Goal: Task Accomplishment & Management: Complete application form

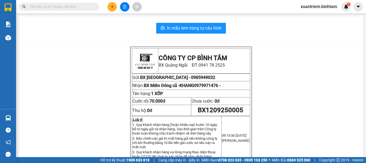
click at [112, 7] on icon "plus" at bounding box center [112, 7] width 4 height 4
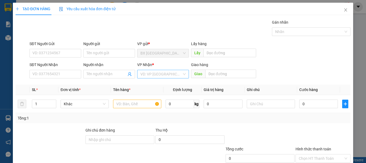
click at [153, 76] on input "search" at bounding box center [162, 74] width 42 height 8
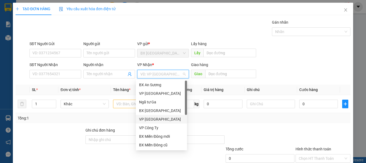
drag, startPoint x: 154, startPoint y: 120, endPoint x: 144, endPoint y: 112, distance: 12.2
click at [154, 120] on div "VP [GEOGRAPHIC_DATA]" at bounding box center [161, 119] width 45 height 6
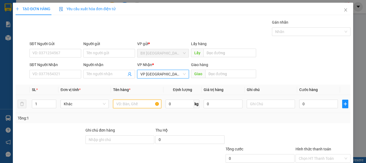
click at [142, 105] on input "text" at bounding box center [137, 103] width 48 height 9
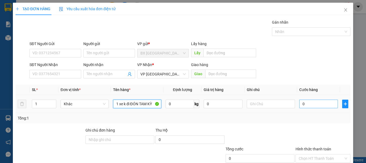
type input "1 xe k đi ĐÓN TAM KỲ"
click at [311, 100] on input "0" at bounding box center [319, 103] width 39 height 9
type input "4"
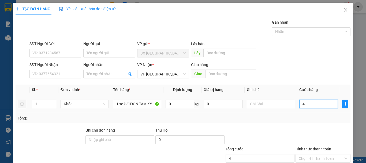
type input "40"
type input "400"
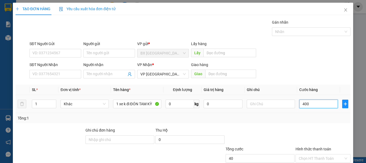
type input "400"
type input "4.000"
type input "40.000"
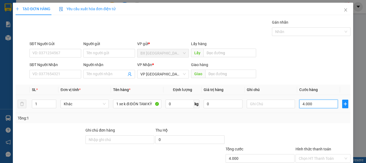
type input "40.000"
type input "400.000"
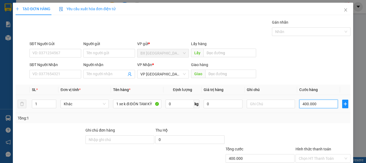
scroll to position [36, 0]
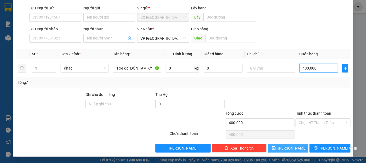
type input "400.000"
click at [285, 144] on button "[PERSON_NAME]" at bounding box center [288, 148] width 41 height 9
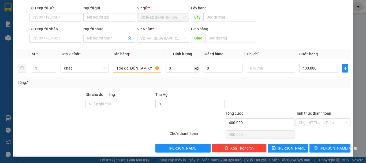
type input "0"
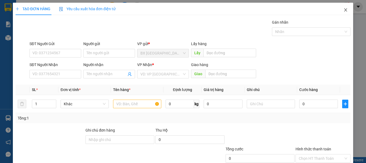
click at [345, 11] on icon "close" at bounding box center [346, 9] width 3 height 3
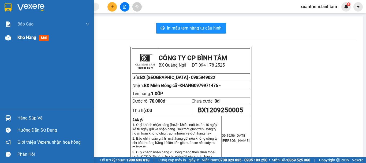
click at [12, 40] on div at bounding box center [7, 37] width 9 height 9
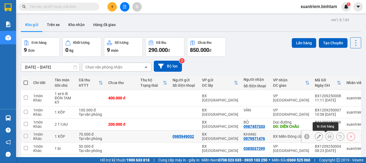
click at [328, 138] on icon at bounding box center [330, 136] width 4 height 4
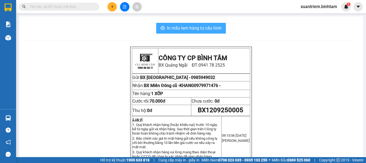
click at [188, 27] on span "In mẫu tem hàng tự cấu hình" at bounding box center [194, 28] width 55 height 7
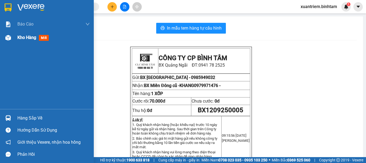
drag, startPoint x: 3, startPoint y: 36, endPoint x: 12, endPoint y: 36, distance: 8.9
click at [10, 36] on div at bounding box center [7, 37] width 9 height 9
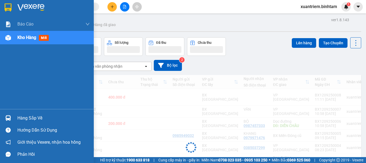
click at [12, 36] on div at bounding box center [7, 37] width 9 height 9
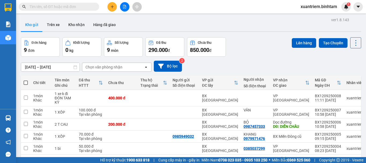
click at [113, 8] on icon "plus" at bounding box center [112, 7] width 4 height 4
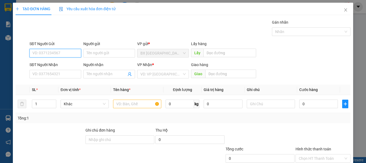
click at [65, 56] on input "SĐT Người Gửi" at bounding box center [56, 53] width 52 height 9
click at [61, 50] on input "SĐT Người Gửi" at bounding box center [56, 53] width 52 height 9
drag, startPoint x: 74, startPoint y: 60, endPoint x: 87, endPoint y: 65, distance: 13.2
click at [82, 64] on form "SĐT Người Gửi 0909 0909 Người gửi Tên người gửi VP gửi * [PERSON_NAME][GEOGRAPH…" at bounding box center [183, 61] width 335 height 40
type input "0909408"
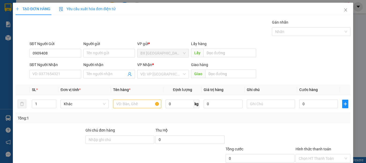
drag, startPoint x: 87, startPoint y: 65, endPoint x: 91, endPoint y: 67, distance: 4.2
click at [91, 67] on div "Người nhận" at bounding box center [109, 65] width 52 height 6
click at [91, 71] on input "Người nhận" at bounding box center [107, 74] width 40 height 6
type input "536"
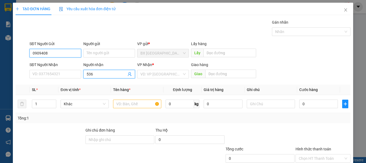
click at [58, 51] on input "0909408" at bounding box center [56, 53] width 52 height 9
click at [58, 51] on input "0909408536" at bounding box center [56, 53] width 52 height 9
click at [58, 54] on input "0909408536" at bounding box center [56, 53] width 52 height 9
type input "0909408536"
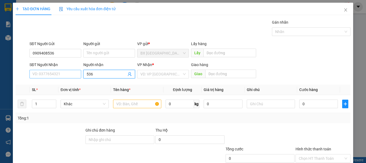
drag, startPoint x: 98, startPoint y: 74, endPoint x: 65, endPoint y: 72, distance: 32.8
click at [81, 75] on div "SĐT Người Nhận VD: 0377654321 Người nhận 536 536 VP Nhận * VD: VP [GEOGRAPHIC_D…" at bounding box center [189, 71] width 323 height 19
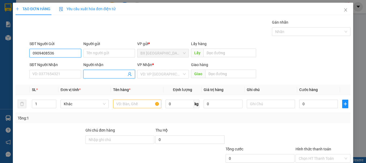
click at [58, 53] on input "0909408536" at bounding box center [56, 53] width 52 height 9
click at [60, 52] on input "0909408536" at bounding box center [56, 53] width 52 height 9
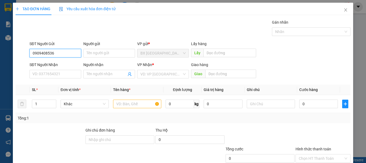
click at [60, 52] on input "0909408536" at bounding box center [56, 53] width 52 height 9
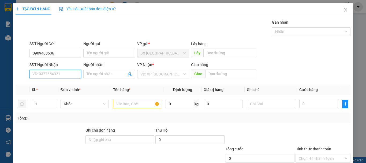
click at [60, 74] on input "SĐT Người Nhận" at bounding box center [56, 74] width 52 height 9
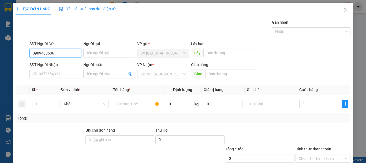
click at [64, 53] on input "0909408536" at bounding box center [56, 53] width 52 height 9
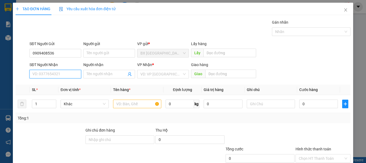
click at [64, 73] on input "SĐT Người Nhận" at bounding box center [56, 74] width 52 height 9
type input "0963421936"
click at [65, 77] on input "0963421936" at bounding box center [56, 74] width 52 height 9
drag, startPoint x: 62, startPoint y: 86, endPoint x: 80, endPoint y: 84, distance: 17.8
click at [62, 86] on div "0963421936" at bounding box center [54, 85] width 45 height 6
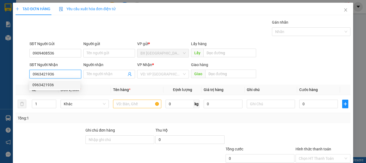
type input "q trị"
type input "100.000"
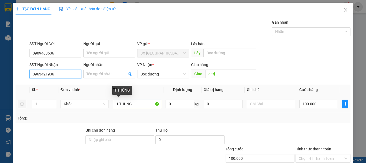
type input "0963421936"
drag, startPoint x: 137, startPoint y: 101, endPoint x: 116, endPoint y: 105, distance: 20.5
click at [116, 105] on td "1 THÙNG" at bounding box center [137, 104] width 53 height 18
drag, startPoint x: 117, startPoint y: 102, endPoint x: 143, endPoint y: 106, distance: 26.3
click at [143, 107] on input "1 THÙNG" at bounding box center [137, 103] width 48 height 9
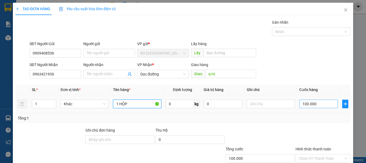
type input "1 HỘP"
drag, startPoint x: 314, startPoint y: 106, endPoint x: 308, endPoint y: 106, distance: 5.4
click at [314, 107] on input "100.000" at bounding box center [319, 103] width 39 height 9
type input "5"
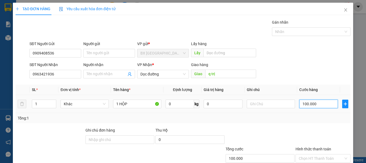
type input "5"
type input "50"
type input "500"
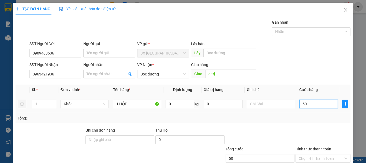
type input "500"
type input "5.000"
type input "50.000"
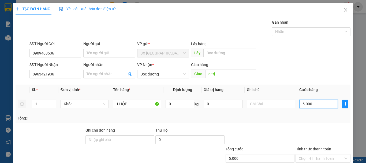
type input "50.000"
type input "500.000"
type input "50.000"
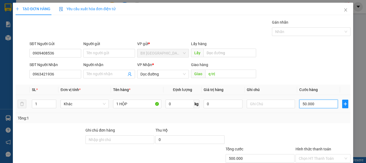
type input "50.000"
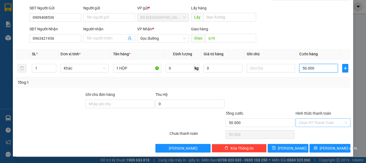
type input "50.000"
click at [313, 122] on input "Hình thức thanh toán" at bounding box center [321, 123] width 45 height 8
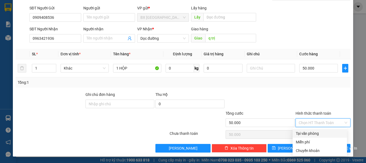
drag, startPoint x: 310, startPoint y: 131, endPoint x: 309, endPoint y: 133, distance: 2.9
click at [310, 131] on div "Tại văn phòng" at bounding box center [320, 133] width 48 height 6
type input "0"
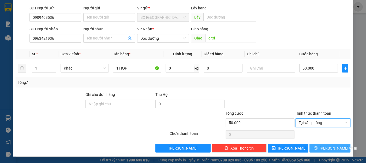
click at [316, 148] on icon "printer" at bounding box center [316, 148] width 4 height 4
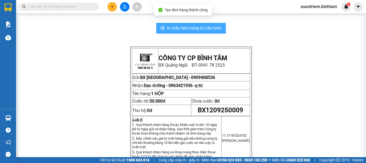
click at [209, 25] on span "In mẫu tem hàng tự cấu hình" at bounding box center [194, 28] width 55 height 7
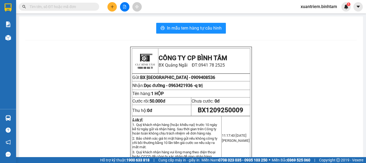
drag, startPoint x: 117, startPoint y: 4, endPoint x: 114, endPoint y: 5, distance: 3.6
click at [117, 4] on div at bounding box center [125, 6] width 40 height 9
click at [114, 5] on button at bounding box center [112, 6] width 9 height 9
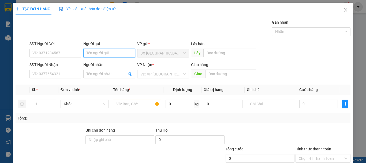
click at [98, 52] on input "Người gửi" at bounding box center [109, 53] width 52 height 9
type input "TL"
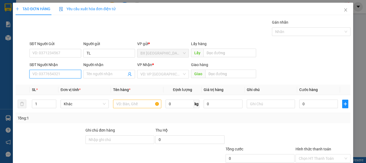
click at [56, 75] on input "SĐT Người Nhận" at bounding box center [56, 74] width 52 height 9
type input "0397911113"
drag, startPoint x: 65, startPoint y: 86, endPoint x: 171, endPoint y: 100, distance: 107.6
click at [65, 86] on div "0397911113" at bounding box center [54, 85] width 45 height 6
type input "70.000"
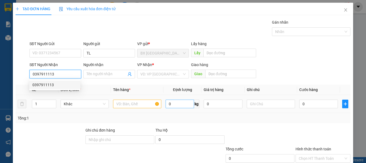
type input "70.000"
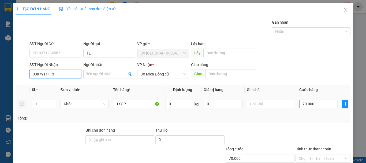
type input "0397911113"
click at [319, 102] on input "70.000" at bounding box center [319, 103] width 39 height 9
type input "1"
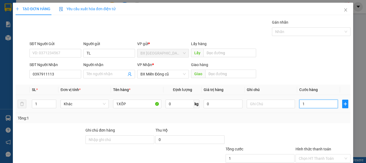
type input "15"
type input "150"
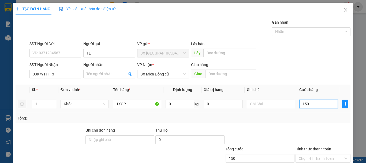
type input "1.500"
type input "15.000"
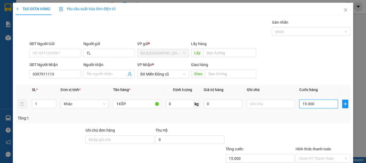
type input "150.000"
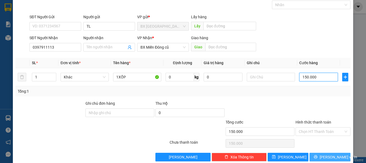
scroll to position [36, 0]
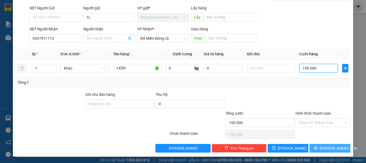
type input "150.000"
click at [320, 144] on button "[PERSON_NAME] và In" at bounding box center [330, 148] width 41 height 9
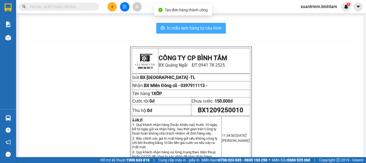
click at [187, 30] on span "In mẫu tem hàng tự cấu hình" at bounding box center [194, 28] width 55 height 7
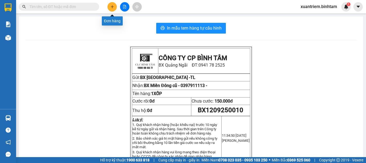
click at [112, 8] on icon "plus" at bounding box center [112, 7] width 4 height 4
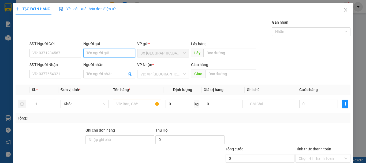
click at [102, 51] on input "Người gửi" at bounding box center [109, 53] width 52 height 9
type input "TL"
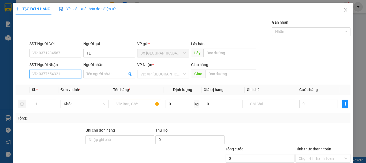
click at [65, 72] on input "SĐT Người Nhận" at bounding box center [56, 74] width 52 height 9
type input "0567016789"
click at [57, 87] on div "0567016789 - NGỌC" at bounding box center [54, 85] width 45 height 6
type input "NGỌC"
type input "250.000"
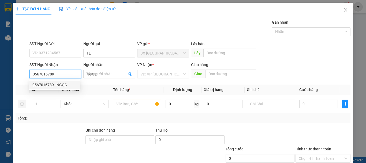
type input "250.000"
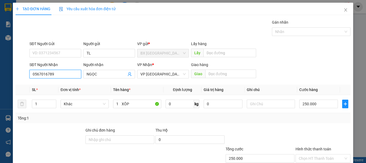
scroll to position [27, 0]
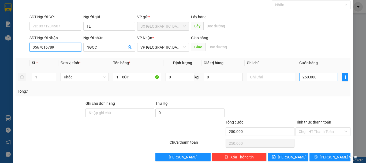
type input "0567016789"
click at [320, 77] on input "250.000" at bounding box center [319, 77] width 39 height 9
type input "2"
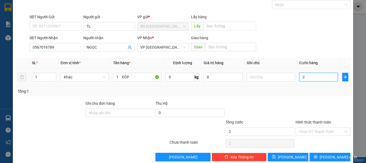
type input "20"
type input "200"
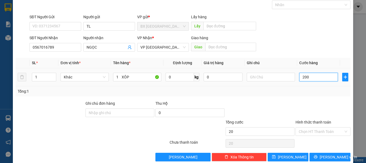
type input "200"
type input "2.000"
type input "20.000"
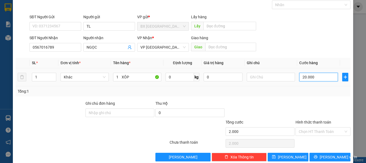
type input "20.000"
type input "200.000"
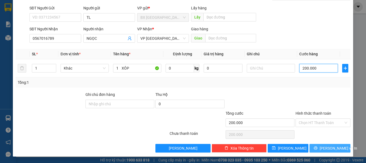
type input "200.000"
click at [321, 150] on button "[PERSON_NAME] và In" at bounding box center [330, 148] width 41 height 9
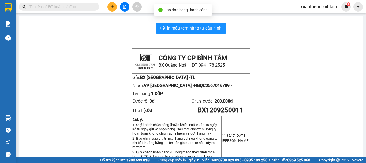
click at [113, 7] on icon "plus" at bounding box center [112, 7] width 4 height 4
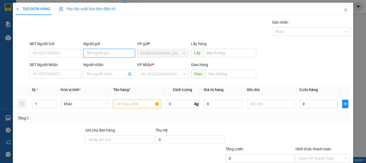
click at [113, 54] on input "Người gửi" at bounding box center [109, 53] width 52 height 9
type input "TL"
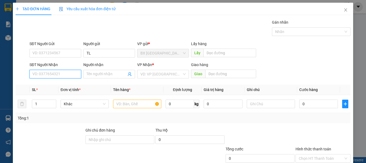
click at [73, 74] on input "SĐT Người Nhận" at bounding box center [56, 74] width 52 height 9
type input "0866631520"
click at [67, 72] on input "0866631520" at bounding box center [56, 74] width 52 height 9
click at [55, 82] on div "0866631520 - CHỈ" at bounding box center [54, 85] width 45 height 6
type input "CHỈ"
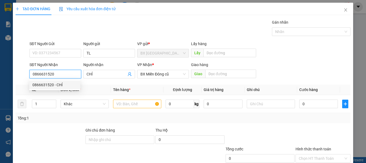
type input "70.000"
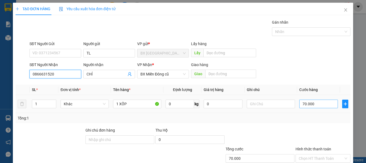
type input "0866631520"
click at [313, 106] on input "70.000" at bounding box center [319, 103] width 39 height 9
type input "5"
type input "50"
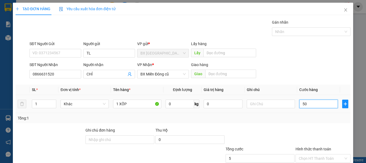
type input "50"
type input "500"
type input "5.000"
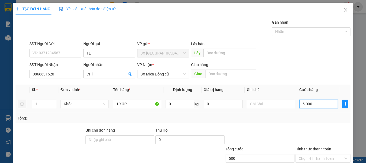
type input "5.000"
type input "50.000"
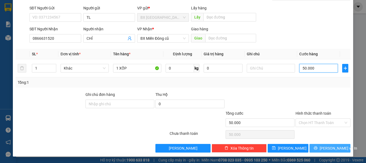
type input "50.000"
click at [325, 146] on span "[PERSON_NAME] và In" at bounding box center [339, 148] width 38 height 6
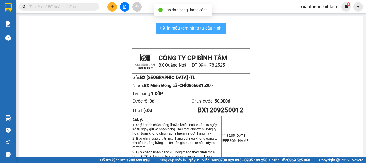
click at [215, 33] on button "In mẫu tem hàng tự cấu hình" at bounding box center [191, 28] width 70 height 11
click at [196, 31] on span "In mẫu tem hàng tự cấu hình" at bounding box center [194, 28] width 55 height 7
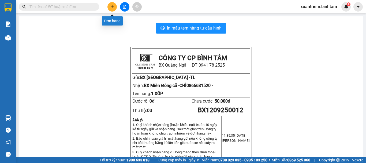
click at [113, 6] on icon "plus" at bounding box center [112, 7] width 4 height 4
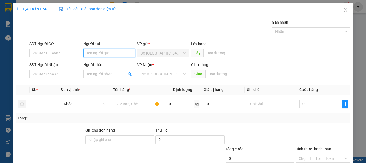
click at [120, 50] on input "Người gửi" at bounding box center [109, 53] width 52 height 9
type input "TL"
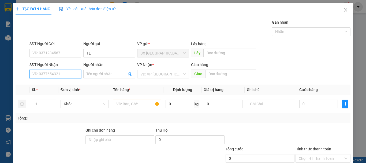
click at [71, 72] on input "SĐT Người Nhận" at bounding box center [56, 74] width 52 height 9
type input "0399988209"
click at [55, 84] on div "0399988209" at bounding box center [54, 85] width 45 height 6
type input "70.000"
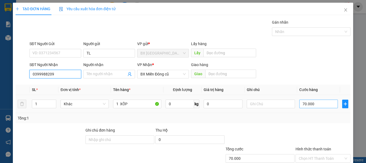
type input "0399988209"
click at [304, 107] on input "70.000" at bounding box center [319, 103] width 39 height 9
type input "1"
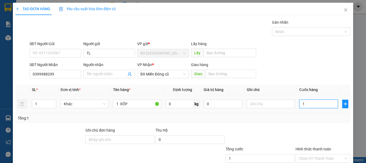
type input "10"
type input "100"
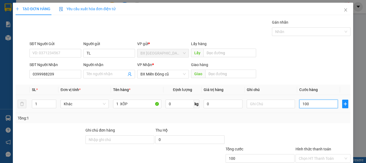
type input "1.000"
type input "10.000"
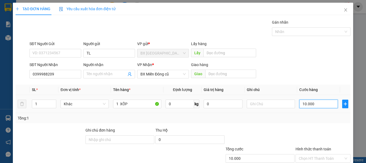
type input "100.000"
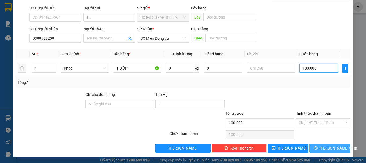
type input "100.000"
click at [329, 148] on span "[PERSON_NAME] và In" at bounding box center [339, 148] width 38 height 6
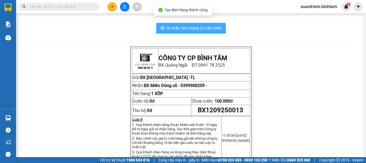
click at [209, 25] on span "In mẫu tem hàng tự cấu hình" at bounding box center [194, 28] width 55 height 7
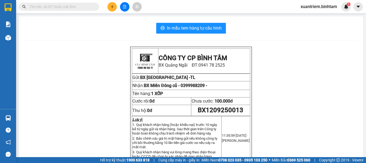
click at [113, 5] on button at bounding box center [112, 6] width 9 height 9
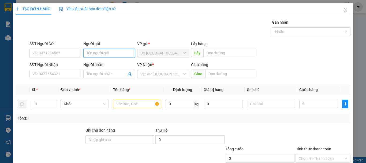
click at [124, 53] on input "Người gửi" at bounding box center [109, 53] width 52 height 9
type input "TL"
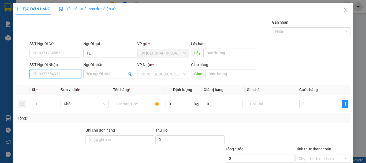
click at [55, 72] on input "SĐT Người Nhận" at bounding box center [56, 74] width 52 height 9
type input "0335549323"
click at [60, 75] on input "0335549323" at bounding box center [56, 74] width 52 height 9
click at [55, 84] on div "0335549323" at bounding box center [54, 85] width 45 height 6
type input "70.000"
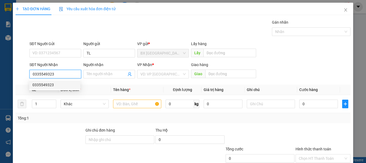
type input "70.000"
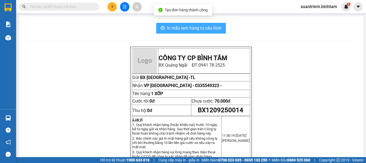
click at [172, 24] on button "In mẫu tem hàng tự cấu hình" at bounding box center [191, 28] width 70 height 11
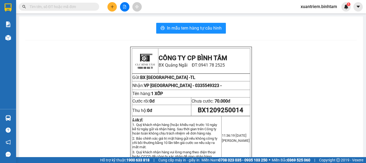
click at [114, 6] on icon "plus" at bounding box center [112, 7] width 4 height 4
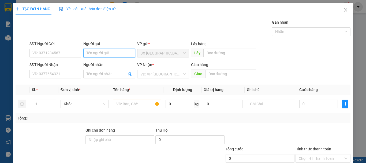
click at [108, 54] on input "Người gửi" at bounding box center [109, 53] width 52 height 9
type input "TL"
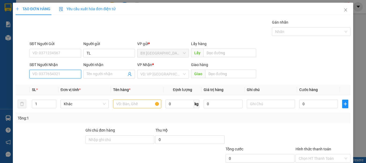
click at [67, 71] on input "SĐT Người Nhận" at bounding box center [56, 74] width 52 height 9
type input "0397092657"
click at [54, 86] on div "0397092657" at bounding box center [54, 85] width 45 height 6
type input "110.000"
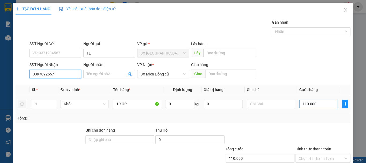
type input "0397092657"
click at [300, 105] on input "110.000" at bounding box center [319, 103] width 39 height 9
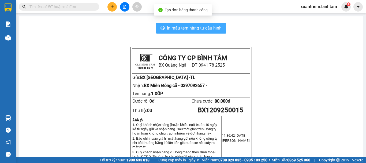
click at [175, 30] on span "In mẫu tem hàng tự cấu hình" at bounding box center [194, 28] width 55 height 7
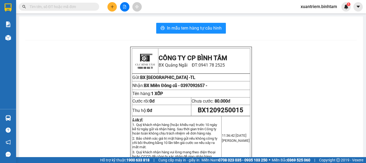
click at [112, 6] on icon "plus" at bounding box center [112, 7] width 4 height 4
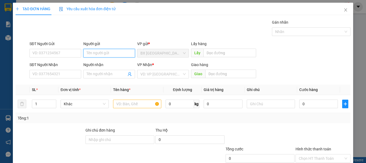
click at [121, 54] on input "Người gửi" at bounding box center [109, 53] width 52 height 9
type input "TL"
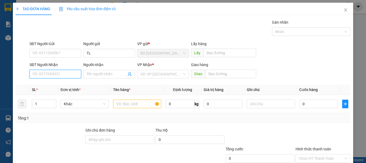
click at [76, 78] on input "SĐT Người Nhận" at bounding box center [56, 74] width 52 height 9
type input "0"
type input "0977755502"
click at [62, 58] on div "0977755502" at bounding box center [54, 58] width 45 height 6
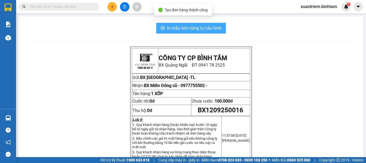
click at [182, 32] on button "In mẫu tem hàng tự cấu hình" at bounding box center [191, 28] width 70 height 11
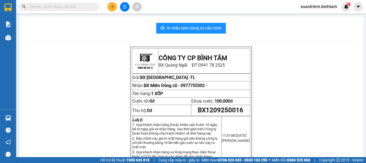
click at [110, 7] on icon "plus" at bounding box center [112, 7] width 4 height 4
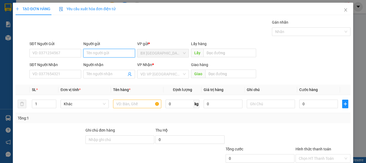
click at [110, 50] on input "Người gửi" at bounding box center [109, 53] width 52 height 9
type input "TL"
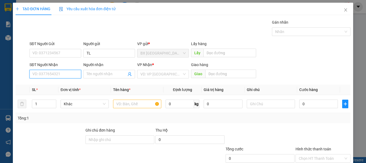
click at [55, 73] on input "SĐT Người Nhận" at bounding box center [56, 74] width 52 height 9
click at [55, 73] on input "0383538317" at bounding box center [56, 74] width 52 height 9
click at [67, 76] on input "0383538317" at bounding box center [56, 74] width 52 height 9
type input "0383538317"
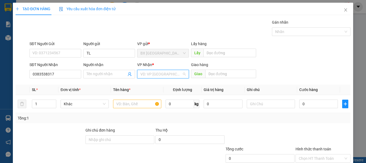
click at [160, 78] on input "search" at bounding box center [162, 74] width 42 height 8
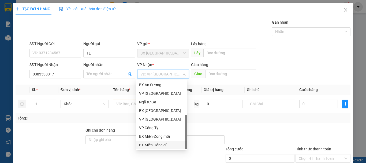
click at [159, 142] on div "BX Miền Đông cũ" at bounding box center [161, 145] width 45 height 6
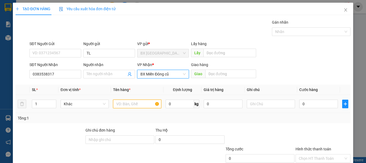
click at [127, 102] on input "text" at bounding box center [137, 103] width 48 height 9
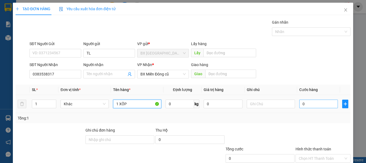
type input "1 XỐP"
click at [303, 105] on input "0" at bounding box center [319, 103] width 39 height 9
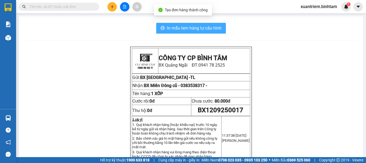
click at [169, 30] on span "In mẫu tem hàng tự cấu hình" at bounding box center [194, 28] width 55 height 7
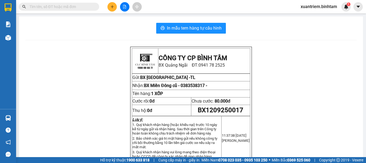
click at [113, 8] on icon "plus" at bounding box center [112, 7] width 4 height 4
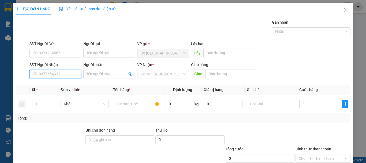
drag, startPoint x: 54, startPoint y: 72, endPoint x: 102, endPoint y: 67, distance: 47.8
click at [55, 72] on input "SĐT Người Nhận" at bounding box center [56, 74] width 52 height 9
type input "0913218836"
click at [58, 71] on input "0913218836" at bounding box center [56, 74] width 52 height 9
click at [59, 84] on div "0913218836" at bounding box center [54, 85] width 45 height 6
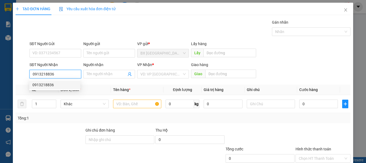
type input "Q TRỊ"
type input "900.000"
type input "200.000"
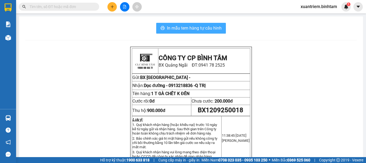
click at [188, 30] on span "In mẫu tem hàng tự cấu hình" at bounding box center [194, 28] width 55 height 7
click at [111, 6] on icon "plus" at bounding box center [112, 7] width 4 height 4
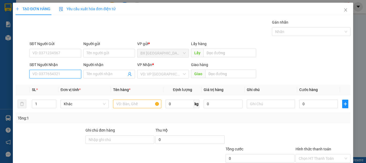
click at [64, 76] on input "SĐT Người Nhận" at bounding box center [56, 74] width 52 height 9
type input "5"
type input "0354090173"
drag, startPoint x: 67, startPoint y: 72, endPoint x: 65, endPoint y: 79, distance: 7.0
click at [66, 73] on input "0354090173" at bounding box center [56, 74] width 52 height 9
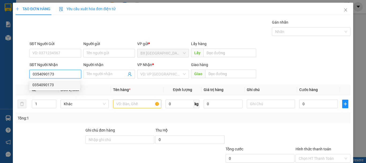
click at [60, 88] on div "0354090173" at bounding box center [54, 84] width 51 height 9
type input "[GEOGRAPHIC_DATA]"
type input "3.800.000"
type input "400.000"
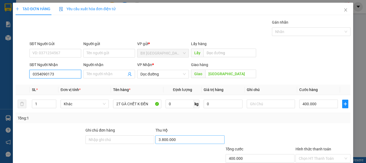
type input "0354090173"
click at [180, 140] on input "3.800.000" at bounding box center [190, 139] width 69 height 9
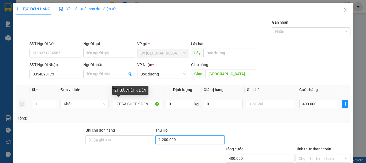
type input "1.200.000"
click at [117, 104] on input "2T GÀ CHẾT K ĐỀN" at bounding box center [137, 103] width 48 height 9
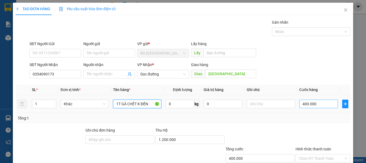
type input "1T GÀ CHẾT K ĐỀN"
click at [310, 102] on input "400.000" at bounding box center [319, 103] width 39 height 9
type input "2"
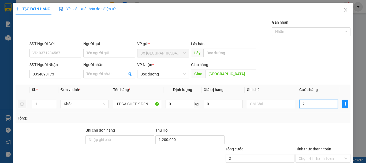
type input "20"
type input "200"
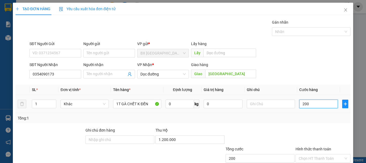
type input "2.000"
type input "20.000"
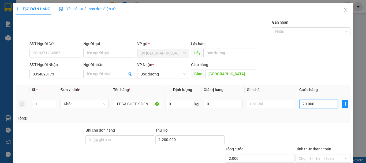
type input "20.000"
type input "200.000"
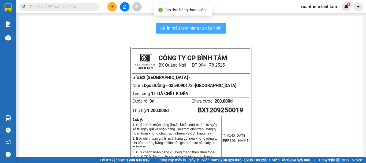
click at [180, 32] on button "In mẫu tem hàng tự cấu hình" at bounding box center [191, 28] width 70 height 11
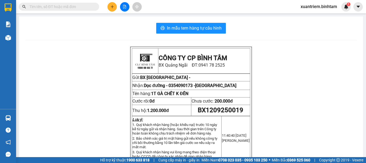
click at [113, 5] on icon "plus" at bounding box center [112, 7] width 4 height 4
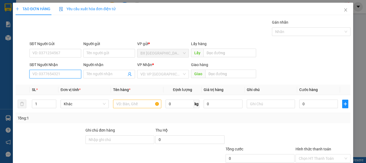
click at [51, 73] on input "SĐT Người Nhận" at bounding box center [56, 74] width 52 height 9
drag, startPoint x: 170, startPoint y: 65, endPoint x: 185, endPoint y: 73, distance: 16.3
click at [171, 64] on div "VP Nhận *" at bounding box center [163, 65] width 52 height 6
drag, startPoint x: 185, startPoint y: 73, endPoint x: 283, endPoint y: 147, distance: 123.1
click at [283, 147] on div "Transit Pickup Surcharge Ids Transit Deliver Surcharge Ids Transit Deliver Surc…" at bounding box center [183, 103] width 335 height 169
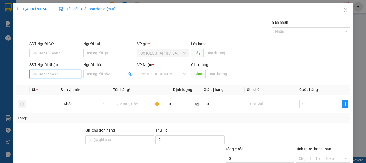
click at [69, 75] on input "SĐT Người Nhận" at bounding box center [56, 74] width 52 height 9
click at [57, 78] on input "0941055858" at bounding box center [56, 74] width 52 height 9
click at [57, 76] on input "0941055858" at bounding box center [56, 74] width 52 height 9
type input "0941055858"
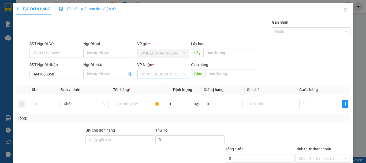
click at [164, 73] on input "search" at bounding box center [162, 74] width 42 height 8
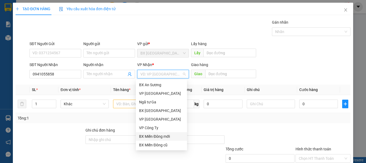
drag, startPoint x: 164, startPoint y: 120, endPoint x: 167, endPoint y: 117, distance: 3.2
click at [164, 133] on div "BX Miền Đông mới" at bounding box center [161, 136] width 45 height 6
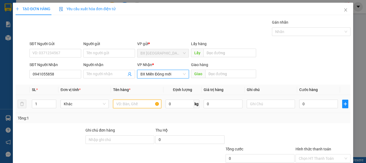
click at [133, 103] on input "text" at bounding box center [137, 103] width 48 height 9
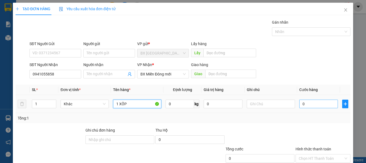
type input "1 XỐP"
click at [309, 104] on input "0" at bounding box center [319, 103] width 39 height 9
type input "5"
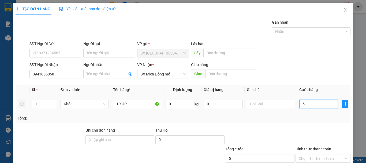
type input "50"
type input "500"
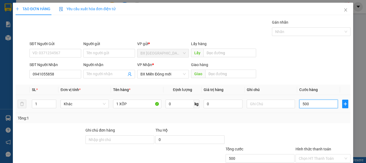
type input "500"
type input "5.000"
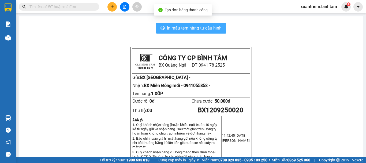
click at [186, 26] on span "In mẫu tem hàng tự cấu hình" at bounding box center [194, 28] width 55 height 7
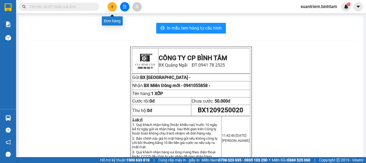
click at [113, 8] on icon "plus" at bounding box center [112, 7] width 4 height 4
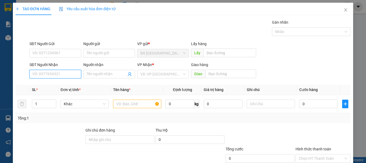
click at [61, 77] on input "SĐT Người Nhận" at bounding box center [56, 74] width 52 height 9
click at [57, 82] on div "0981617118" at bounding box center [54, 85] width 45 height 6
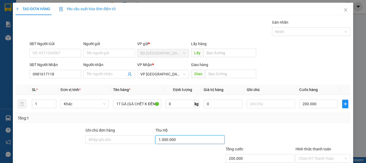
click at [182, 137] on input "1.000.000" at bounding box center [190, 139] width 69 height 9
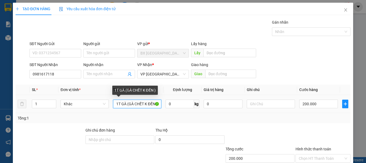
click at [118, 103] on input "1T GÀ (GÀ CHẾT K ĐỀN )" at bounding box center [137, 103] width 48 height 9
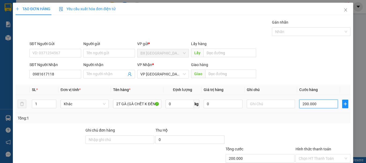
click at [311, 105] on input "200.000" at bounding box center [319, 103] width 39 height 9
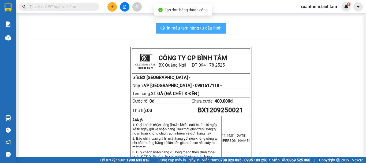
click at [204, 27] on span "In mẫu tem hàng tự cấu hình" at bounding box center [194, 28] width 55 height 7
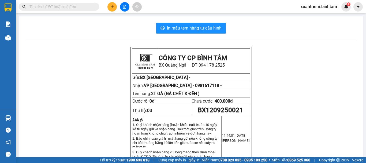
click at [186, 23] on div "In mẫu tem hàng tự cấu hình CÔNG TY CP BÌNH TÂM [GEOGRAPHIC_DATA]: 0941 78 2525…" at bounding box center [191, 158] width 344 height 284
click at [203, 28] on span "In mẫu tem hàng tự cấu hình" at bounding box center [194, 28] width 55 height 7
click at [113, 8] on icon "plus" at bounding box center [112, 7] width 4 height 4
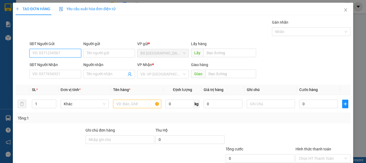
click at [68, 52] on input "SĐT Người Gửi" at bounding box center [56, 53] width 52 height 9
click at [65, 50] on input "0914104679" at bounding box center [56, 53] width 52 height 9
click at [60, 54] on input "0914104679" at bounding box center [56, 53] width 52 height 9
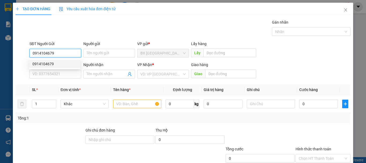
click at [50, 65] on div "0914104679" at bounding box center [54, 64] width 45 height 6
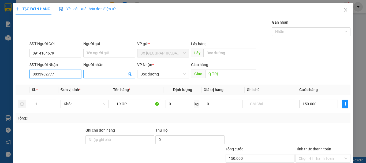
drag, startPoint x: 56, startPoint y: 75, endPoint x: 83, endPoint y: 75, distance: 27.4
click at [57, 75] on input "0833982777" at bounding box center [56, 74] width 52 height 9
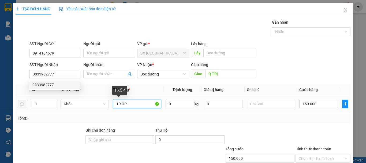
drag, startPoint x: 117, startPoint y: 103, endPoint x: 129, endPoint y: 105, distance: 11.7
click at [129, 105] on input "1 XỐP" at bounding box center [137, 103] width 48 height 9
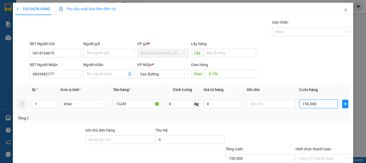
click at [320, 106] on input "150.000" at bounding box center [319, 103] width 39 height 9
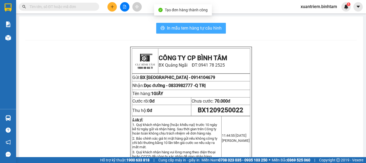
click at [212, 27] on span "In mẫu tem hàng tự cấu hình" at bounding box center [194, 28] width 55 height 7
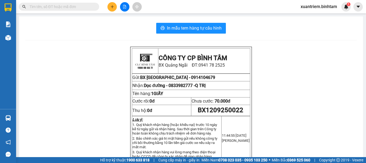
click at [113, 7] on icon "plus" at bounding box center [112, 7] width 4 height 4
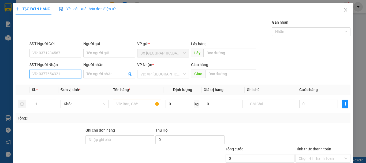
click at [59, 71] on input "SĐT Người Nhận" at bounding box center [56, 74] width 52 height 9
drag, startPoint x: 70, startPoint y: 68, endPoint x: 67, endPoint y: 75, distance: 7.6
click at [69, 71] on div "SĐT Người Nhận 0967916333" at bounding box center [56, 71] width 52 height 19
click at [68, 74] on input "0967916333" at bounding box center [56, 74] width 52 height 9
click at [62, 75] on input "0967916333" at bounding box center [56, 74] width 52 height 9
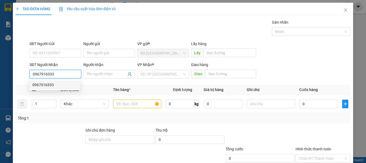
click at [56, 85] on div "0967916333" at bounding box center [54, 85] width 45 height 6
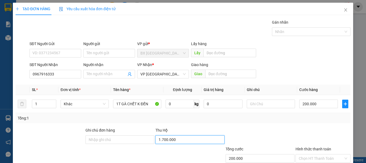
click at [176, 141] on input "1.700.000" at bounding box center [190, 139] width 69 height 9
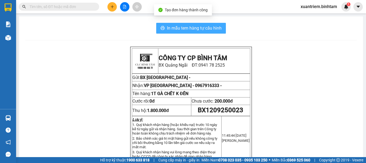
click at [208, 28] on span "In mẫu tem hàng tự cấu hình" at bounding box center [194, 28] width 55 height 7
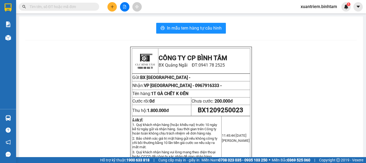
click at [114, 5] on button at bounding box center [112, 6] width 9 height 9
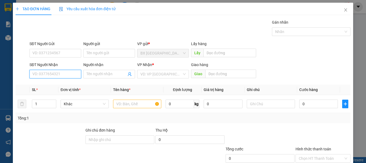
click at [64, 73] on input "SĐT Người Nhận" at bounding box center [56, 74] width 52 height 9
click at [61, 87] on div "0865389789" at bounding box center [54, 85] width 45 height 6
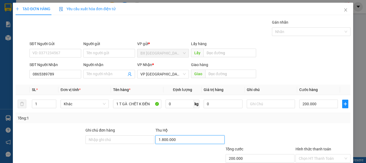
click at [173, 140] on input "1.800.000" at bounding box center [190, 139] width 69 height 9
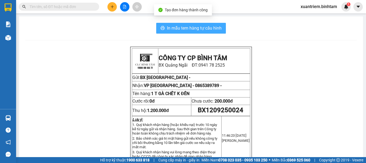
click at [186, 29] on span "In mẫu tem hàng tự cấu hình" at bounding box center [194, 28] width 55 height 7
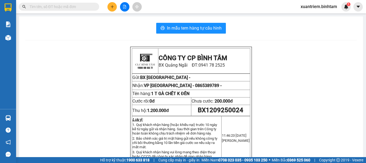
click at [112, 2] on div "Kết quả tìm kiếm ( 0 ) Bộ lọc No Data xuantriem.binhtam 1" at bounding box center [183, 6] width 366 height 13
click at [113, 8] on icon "plus" at bounding box center [112, 7] width 4 height 4
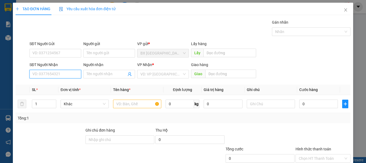
click at [64, 74] on input "SĐT Người Nhận" at bounding box center [56, 74] width 52 height 9
click at [64, 74] on input "0988823827" at bounding box center [56, 74] width 52 height 9
click at [53, 84] on div "0988823827" at bounding box center [54, 85] width 45 height 6
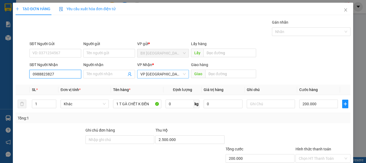
click at [175, 75] on span "VP [GEOGRAPHIC_DATA]" at bounding box center [163, 74] width 45 height 8
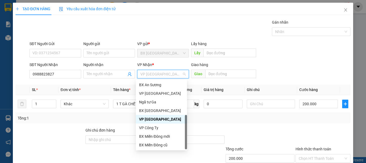
click at [158, 150] on div "Dọc đường" at bounding box center [161, 153] width 45 height 6
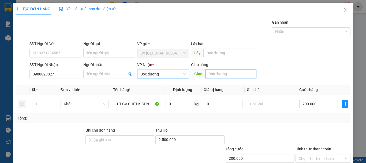
click at [222, 76] on input "text" at bounding box center [230, 73] width 51 height 9
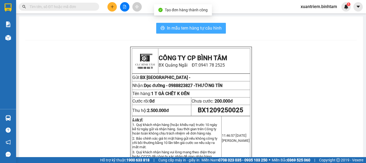
click at [214, 30] on span "In mẫu tem hàng tự cấu hình" at bounding box center [194, 28] width 55 height 7
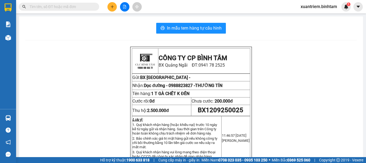
click at [112, 6] on icon "plus" at bounding box center [112, 6] width 0 height 3
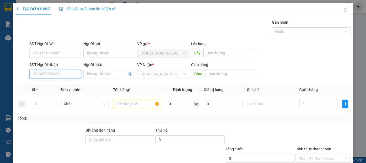
click at [61, 75] on input "SĐT Người Nhận" at bounding box center [56, 74] width 52 height 9
drag, startPoint x: 74, startPoint y: 91, endPoint x: 93, endPoint y: 89, distance: 18.9
click at [90, 90] on div "Transit Pickup Surcharge Ids Transit Deliver Surcharge Ids Transit Deliver Surc…" at bounding box center [183, 103] width 335 height 169
click at [61, 83] on div "0931987555" at bounding box center [54, 85] width 45 height 6
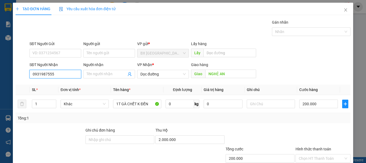
click at [75, 75] on input "0931987555" at bounding box center [56, 74] width 52 height 9
click at [58, 84] on div "0931987555" at bounding box center [54, 85] width 45 height 6
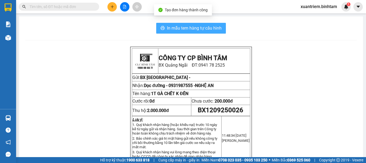
click at [209, 29] on span "In mẫu tem hàng tự cấu hình" at bounding box center [194, 28] width 55 height 7
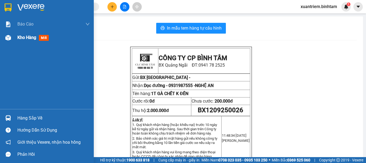
click at [30, 39] on span "Kho hàng" at bounding box center [26, 37] width 19 height 5
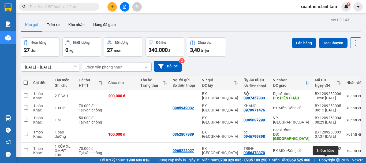
click at [328, 163] on icon at bounding box center [330, 165] width 4 height 4
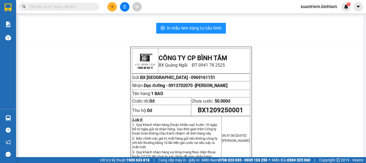
click at [203, 18] on div "In mẫu tem hàng tự cấu hình CÔNG TY CP BÌNH TÂM [GEOGRAPHIC_DATA]: 0941 78 2525…" at bounding box center [191, 158] width 344 height 284
click at [204, 27] on span "In mẫu tem hàng tự cấu hình" at bounding box center [194, 28] width 55 height 7
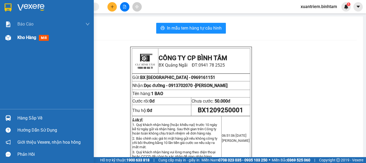
click at [27, 39] on span "Kho hàng" at bounding box center [26, 37] width 19 height 5
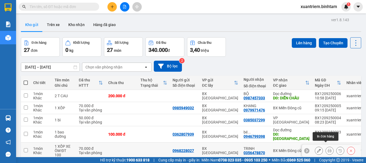
click at [328, 149] on icon at bounding box center [330, 151] width 4 height 4
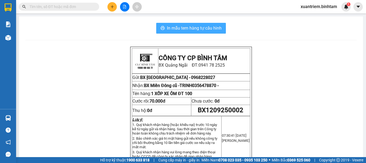
click at [205, 30] on span "In mẫu tem hàng tự cấu hình" at bounding box center [194, 28] width 55 height 7
click at [106, 6] on div at bounding box center [125, 6] width 40 height 9
click at [108, 8] on button at bounding box center [112, 6] width 9 height 9
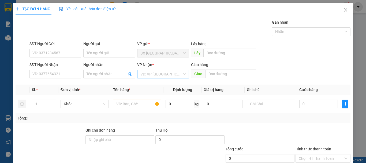
click at [170, 77] on input "search" at bounding box center [162, 74] width 42 height 8
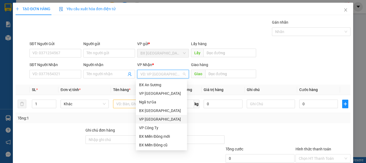
click at [154, 118] on div "VP [GEOGRAPHIC_DATA]" at bounding box center [161, 119] width 45 height 6
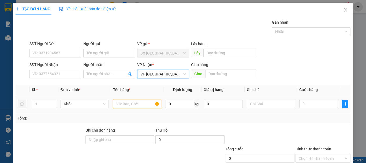
click at [137, 102] on input "text" at bounding box center [137, 103] width 48 height 9
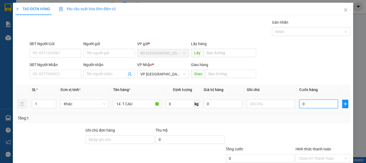
click at [316, 103] on input "0" at bounding box center [319, 103] width 39 height 9
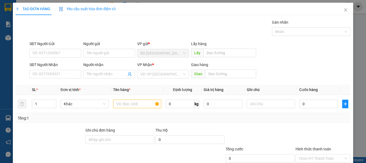
click at [63, 41] on div "SĐT Người Gửi" at bounding box center [56, 45] width 52 height 8
click at [72, 49] on input "SĐT Người Gửi" at bounding box center [56, 53] width 52 height 9
click at [58, 33] on div "0778590895 0778590895" at bounding box center [54, 28] width 51 height 11
click at [68, 49] on input "0778590895" at bounding box center [56, 53] width 52 height 9
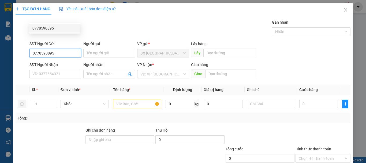
click at [55, 27] on div "0778590895" at bounding box center [54, 28] width 45 height 6
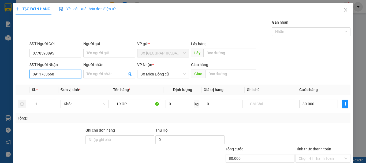
click at [62, 70] on input "0911783668" at bounding box center [56, 74] width 52 height 9
click at [62, 70] on input "0919789355" at bounding box center [56, 74] width 52 height 9
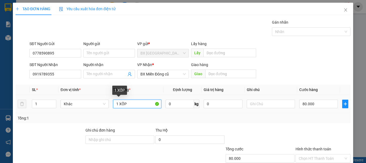
click at [140, 99] on input "1 XỐP" at bounding box center [137, 103] width 48 height 9
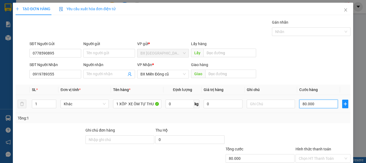
click at [309, 99] on input "80.000" at bounding box center [319, 103] width 39 height 9
drag, startPoint x: 331, startPoint y: 143, endPoint x: 330, endPoint y: 146, distance: 3.3
click at [330, 146] on div "Transit Pickup Surcharge Ids Transit Deliver Surcharge Ids Transit Deliver Surc…" at bounding box center [183, 103] width 335 height 169
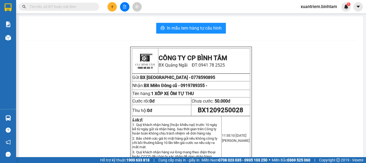
click at [204, 22] on div "In mẫu tem hàng tự cấu hình CÔNG TY CP BÌNH TÂM [GEOGRAPHIC_DATA]: 0941 78 2525…" at bounding box center [191, 158] width 344 height 284
click at [204, 28] on span "In mẫu tem hàng tự cấu hình" at bounding box center [194, 28] width 55 height 7
click at [209, 24] on button "In mẫu tem hàng tự cấu hình" at bounding box center [191, 28] width 70 height 11
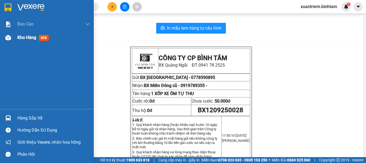
click at [30, 36] on span "Kho hàng" at bounding box center [26, 37] width 19 height 5
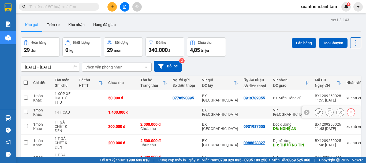
click at [131, 112] on div "1.400.000 đ" at bounding box center [121, 112] width 27 height 4
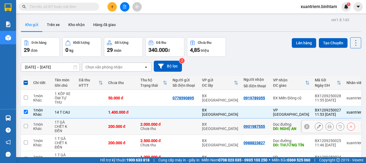
click at [125, 128] on div "200.000 đ" at bounding box center [121, 126] width 27 height 4
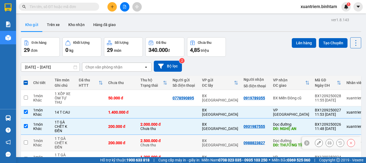
click at [125, 141] on div "200.000 đ" at bounding box center [121, 143] width 27 height 4
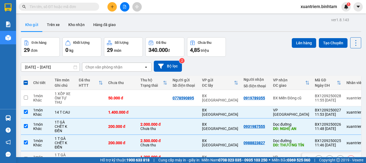
click at [94, 151] on td at bounding box center [91, 159] width 30 height 16
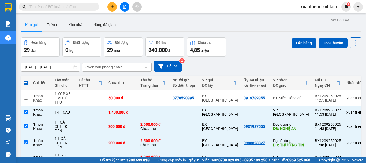
click at [300, 45] on button "Lên hàng" at bounding box center [304, 43] width 24 height 10
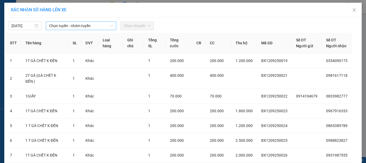
click at [86, 24] on span "Chọn tuyến - nhóm tuyến" at bounding box center [81, 26] width 64 height 8
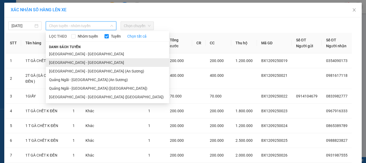
click at [80, 62] on li "[GEOGRAPHIC_DATA] - [GEOGRAPHIC_DATA]" at bounding box center [107, 62] width 123 height 9
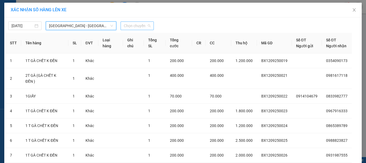
click at [135, 28] on span "Chọn chuyến" at bounding box center [137, 26] width 27 height 8
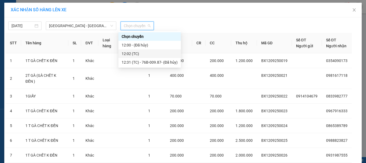
click at [144, 55] on div "12:02 (TC)" at bounding box center [150, 54] width 56 height 6
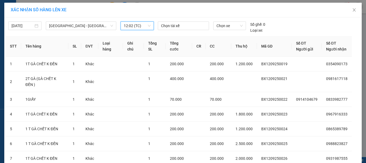
click at [139, 28] on span "12:02 (TC)" at bounding box center [137, 26] width 27 height 8
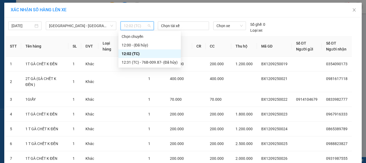
click at [150, 54] on div "12:02 (TC)" at bounding box center [150, 54] width 56 height 6
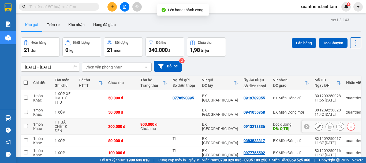
click at [93, 126] on td at bounding box center [91, 126] width 30 height 16
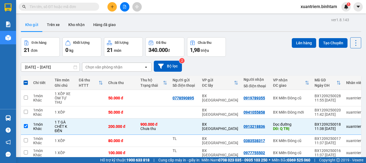
click at [301, 47] on button "Lên hàng" at bounding box center [304, 43] width 24 height 10
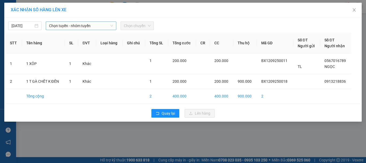
click at [86, 25] on span "Chọn tuyến - nhóm tuyến" at bounding box center [81, 26] width 64 height 8
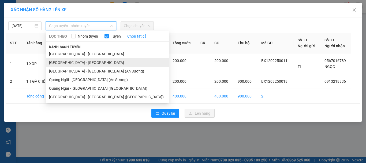
click at [73, 61] on li "[GEOGRAPHIC_DATA] - [GEOGRAPHIC_DATA]" at bounding box center [107, 62] width 123 height 9
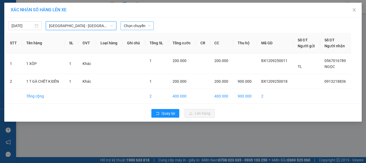
click at [148, 26] on span "Chọn chuyến" at bounding box center [137, 26] width 27 height 8
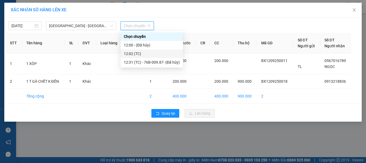
click at [139, 53] on div "12:02 (TC)" at bounding box center [152, 54] width 56 height 6
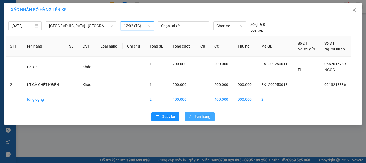
click at [204, 116] on span "Lên hàng" at bounding box center [203, 116] width 16 height 6
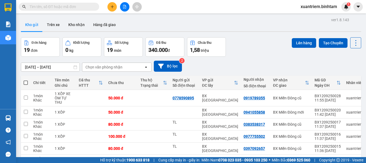
click at [300, 45] on button "Lên hàng" at bounding box center [304, 43] width 24 height 10
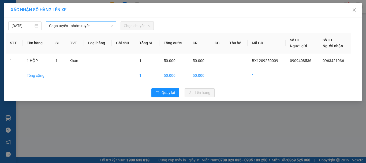
click at [81, 28] on span "Chọn tuyến - nhóm tuyến" at bounding box center [81, 26] width 64 height 8
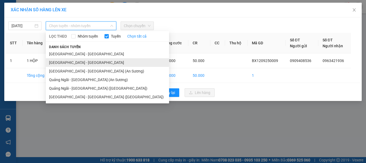
click at [76, 64] on li "[GEOGRAPHIC_DATA] - [GEOGRAPHIC_DATA]" at bounding box center [107, 62] width 123 height 9
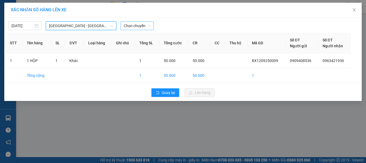
click at [140, 27] on span "Chọn chuyến" at bounding box center [137, 26] width 27 height 8
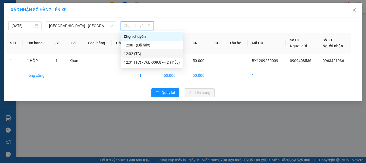
click at [142, 52] on div "12:02 (TC)" at bounding box center [152, 54] width 56 height 6
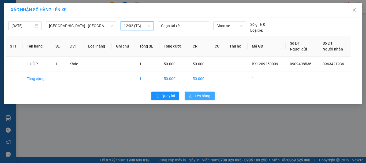
drag, startPoint x: 197, startPoint y: 97, endPoint x: 199, endPoint y: 94, distance: 3.3
click at [197, 97] on span "Lên hàng" at bounding box center [203, 96] width 16 height 6
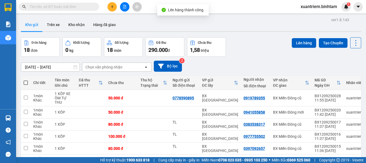
click at [304, 44] on button "Lên hàng" at bounding box center [304, 43] width 24 height 10
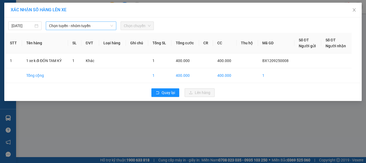
click at [89, 24] on span "Chọn tuyến - nhóm tuyến" at bounding box center [81, 26] width 64 height 8
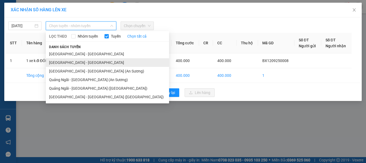
click at [83, 62] on li "[GEOGRAPHIC_DATA] - [GEOGRAPHIC_DATA]" at bounding box center [107, 62] width 123 height 9
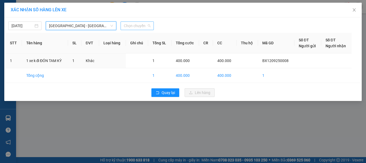
click at [141, 24] on span "Chọn chuyến" at bounding box center [137, 26] width 27 height 8
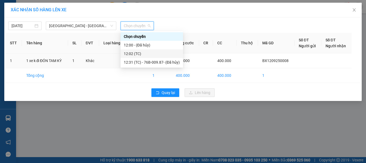
click at [142, 52] on div "12:02 (TC)" at bounding box center [152, 54] width 56 height 6
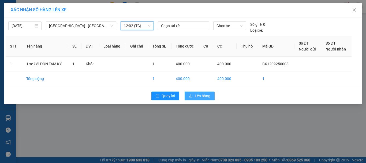
click at [207, 94] on span "Lên hàng" at bounding box center [203, 96] width 16 height 6
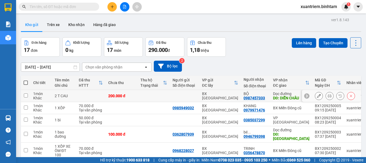
click at [119, 90] on td "200.000 đ" at bounding box center [122, 96] width 32 height 12
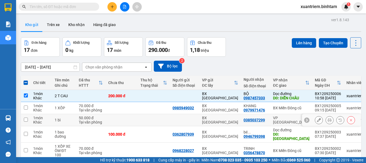
click at [132, 114] on td at bounding box center [122, 120] width 32 height 12
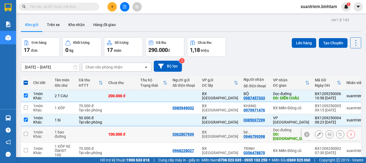
click at [130, 126] on td "100.000 đ" at bounding box center [122, 134] width 32 height 16
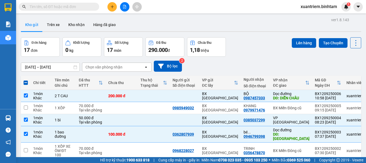
click at [304, 38] on button "Lên hàng" at bounding box center [304, 43] width 24 height 10
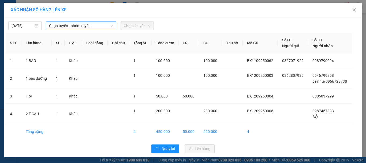
click at [84, 24] on span "Chọn tuyến - nhóm tuyến" at bounding box center [81, 26] width 64 height 8
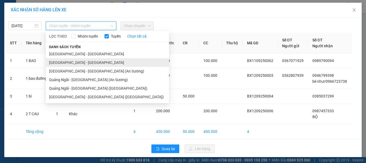
click at [90, 61] on li "[GEOGRAPHIC_DATA] - [GEOGRAPHIC_DATA]" at bounding box center [107, 62] width 123 height 9
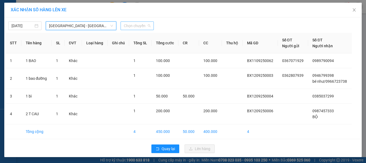
click at [136, 28] on span "Chọn chuyến" at bounding box center [137, 26] width 27 height 8
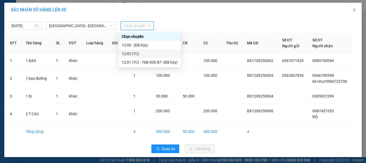
click at [144, 51] on div "12:02 (TC)" at bounding box center [150, 54] width 56 height 6
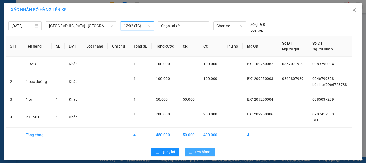
drag, startPoint x: 195, startPoint y: 153, endPoint x: 198, endPoint y: 151, distance: 2.9
click at [195, 153] on span "Lên hàng" at bounding box center [203, 152] width 16 height 6
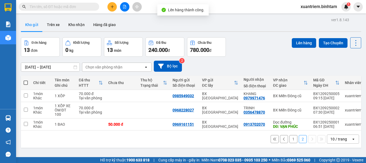
click at [290, 135] on button "1" at bounding box center [294, 139] width 8 height 8
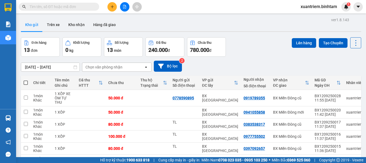
click at [300, 39] on button "Lên hàng" at bounding box center [304, 43] width 24 height 10
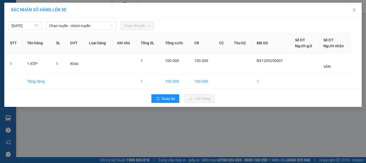
click at [104, 31] on div "[DATE] Chọn tuyến - nhóm tuyến Chọn chuyến STT Tên hàng SL ĐVT Loại hàng Ghi ch…" at bounding box center [183, 61] width 358 height 89
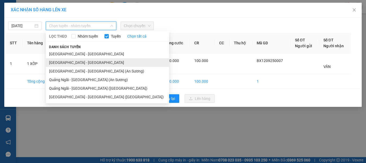
click at [90, 64] on li "[GEOGRAPHIC_DATA] - [GEOGRAPHIC_DATA]" at bounding box center [107, 62] width 123 height 9
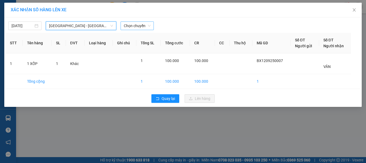
click at [143, 23] on span "Chọn chuyến" at bounding box center [137, 26] width 27 height 8
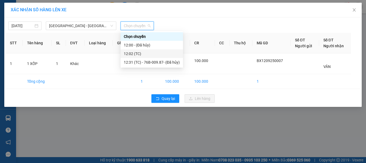
click at [136, 51] on div "12:02 (TC)" at bounding box center [152, 54] width 56 height 6
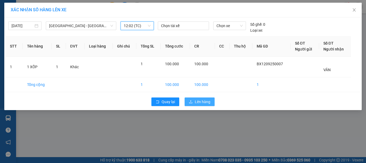
click at [198, 102] on span "Lên hàng" at bounding box center [203, 102] width 16 height 6
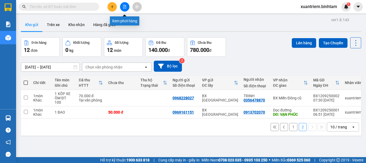
click at [124, 8] on icon "file-add" at bounding box center [125, 7] width 4 height 4
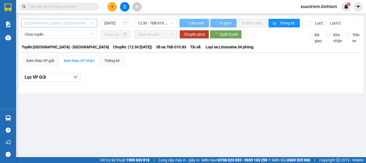
click at [74, 24] on span "[GEOGRAPHIC_DATA] - [GEOGRAPHIC_DATA]" at bounding box center [59, 23] width 69 height 8
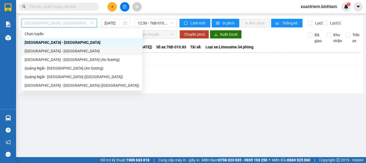
click at [60, 49] on div "[GEOGRAPHIC_DATA] - [GEOGRAPHIC_DATA]" at bounding box center [82, 51] width 115 height 6
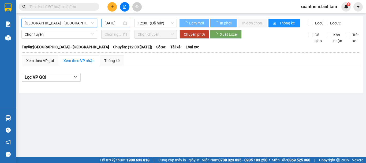
click at [119, 22] on input "[DATE]" at bounding box center [114, 23] width 18 height 6
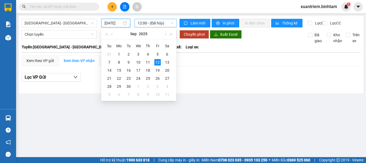
click at [169, 26] on span "12:00 - (Đã hủy)" at bounding box center [156, 23] width 36 height 8
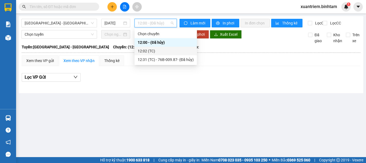
click at [159, 50] on div "12:02 (TC)" at bounding box center [166, 51] width 56 height 6
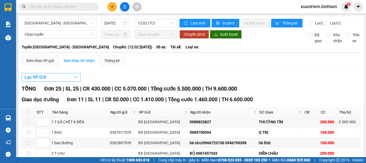
click at [65, 79] on button "Lọc VP Gửi" at bounding box center [51, 77] width 59 height 9
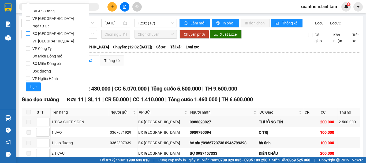
click at [65, 36] on label "BX [GEOGRAPHIC_DATA]" at bounding box center [55, 34] width 59 height 8
click at [30, 36] on input "BX [GEOGRAPHIC_DATA]" at bounding box center [28, 33] width 4 height 4
click at [34, 86] on span "Lọc" at bounding box center [33, 87] width 6 height 6
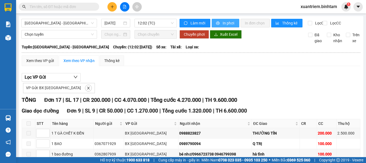
click at [223, 22] on span "In phơi" at bounding box center [229, 23] width 12 height 6
